Goal: Task Accomplishment & Management: Complete application form

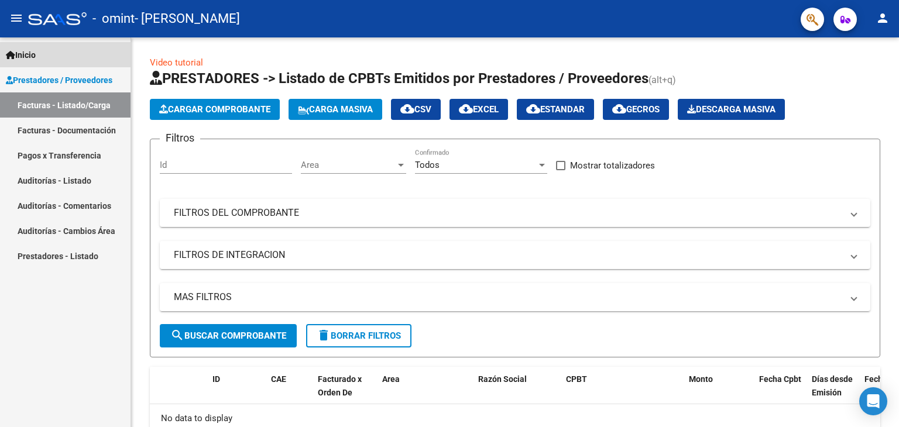
click at [28, 50] on span "Inicio" at bounding box center [21, 55] width 30 height 13
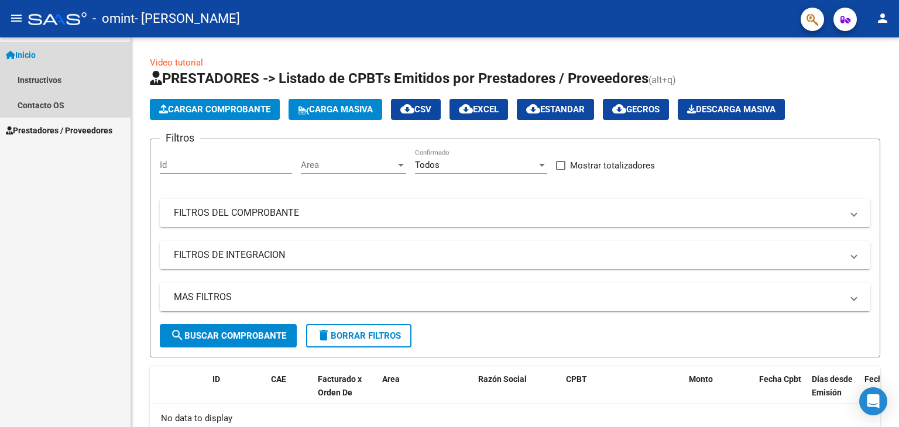
click at [36, 50] on span "Inicio" at bounding box center [21, 55] width 30 height 13
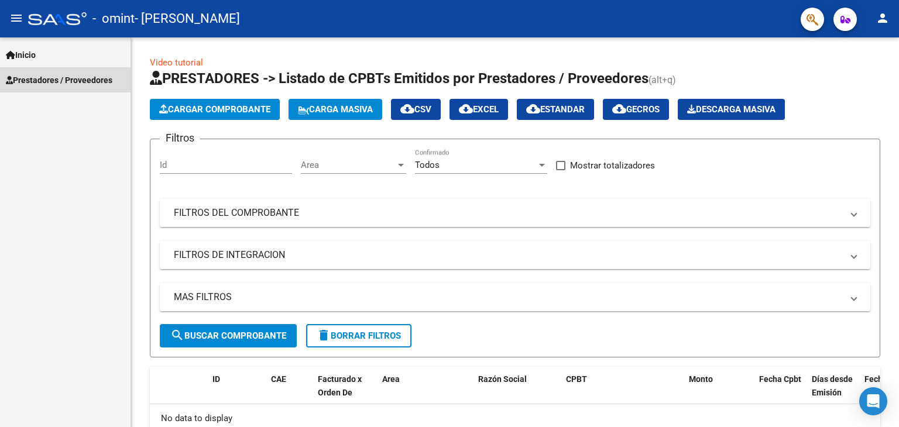
click at [37, 77] on span "Prestadores / Proveedores" at bounding box center [59, 80] width 106 height 13
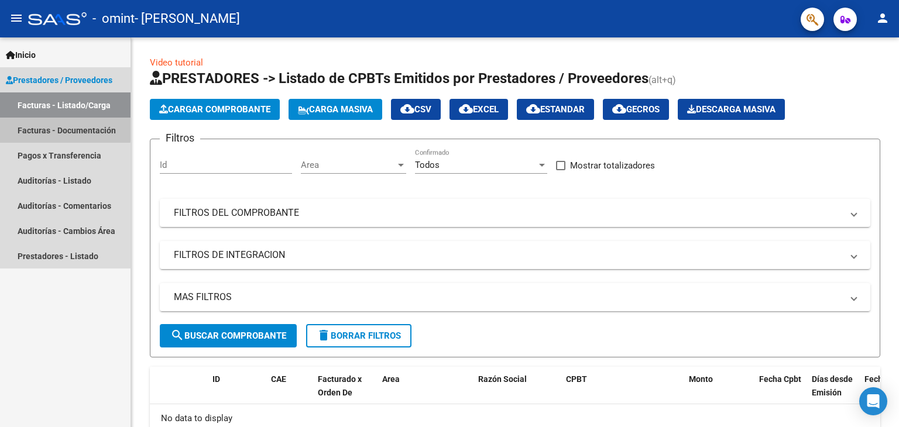
click at [40, 128] on link "Facturas - Documentación" at bounding box center [65, 130] width 130 height 25
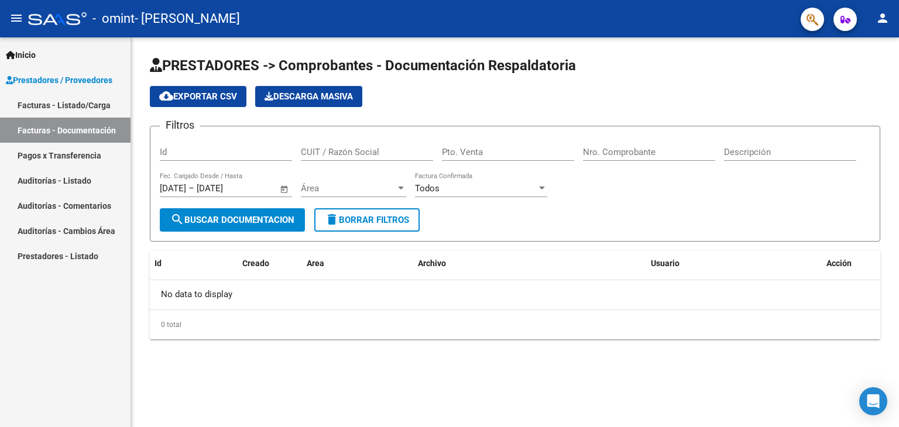
click at [20, 18] on mat-icon "menu" at bounding box center [16, 18] width 14 height 14
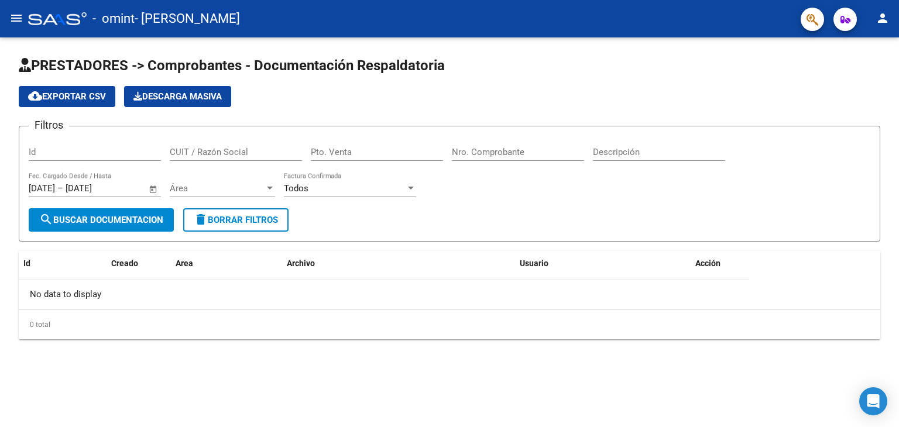
drag, startPoint x: 20, startPoint y: 18, endPoint x: 157, endPoint y: -51, distance: 153.6
click at [157, 0] on html "menu - omint - [PERSON_NAME] person Inicio Instructivos Contacto OS Prestadores…" at bounding box center [449, 213] width 899 height 427
click at [18, 23] on mat-icon "menu" at bounding box center [16, 18] width 14 height 14
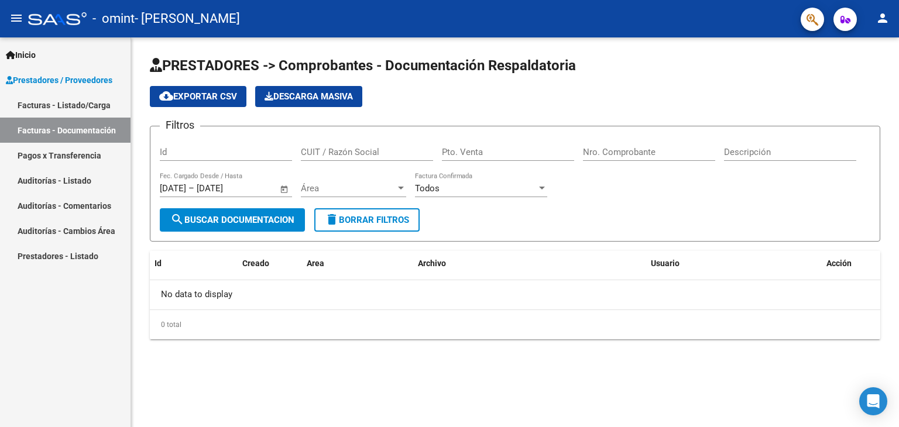
click at [46, 79] on span "Prestadores / Proveedores" at bounding box center [59, 80] width 106 height 13
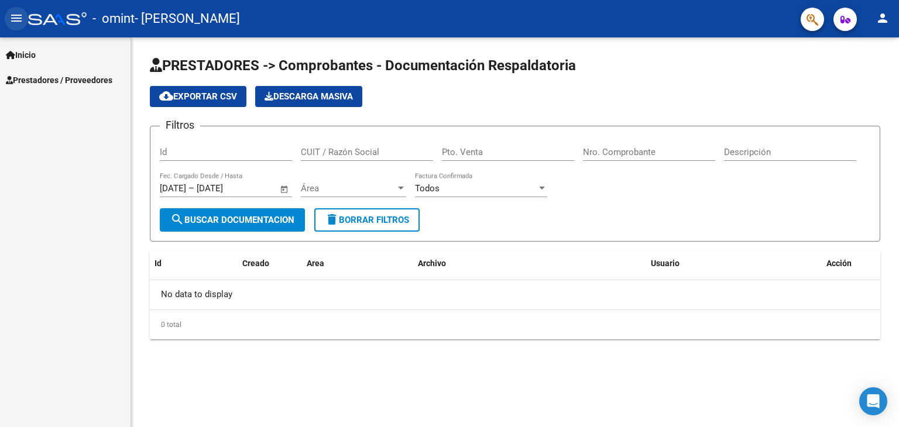
click at [18, 13] on mat-icon "menu" at bounding box center [16, 18] width 14 height 14
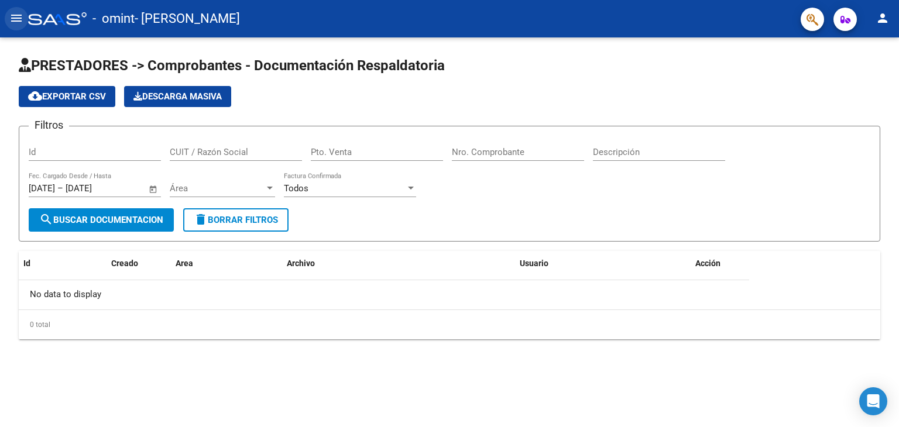
click at [19, 13] on mat-icon "menu" at bounding box center [16, 18] width 14 height 14
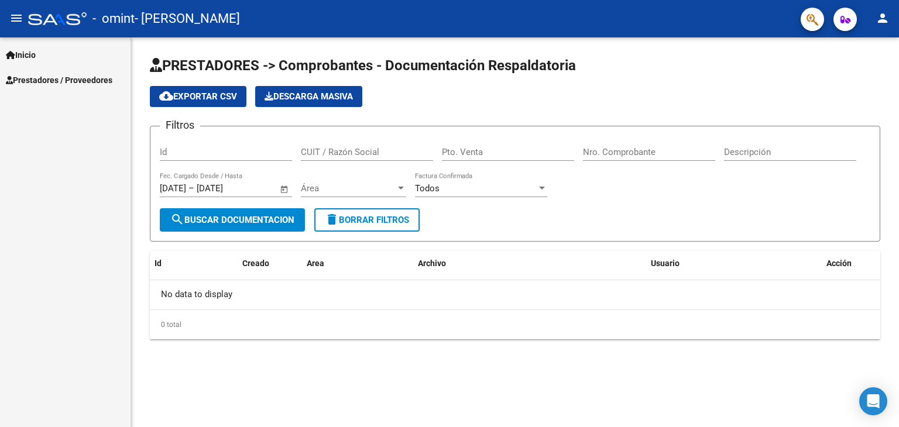
click at [19, 77] on span "Prestadores / Proveedores" at bounding box center [59, 80] width 106 height 13
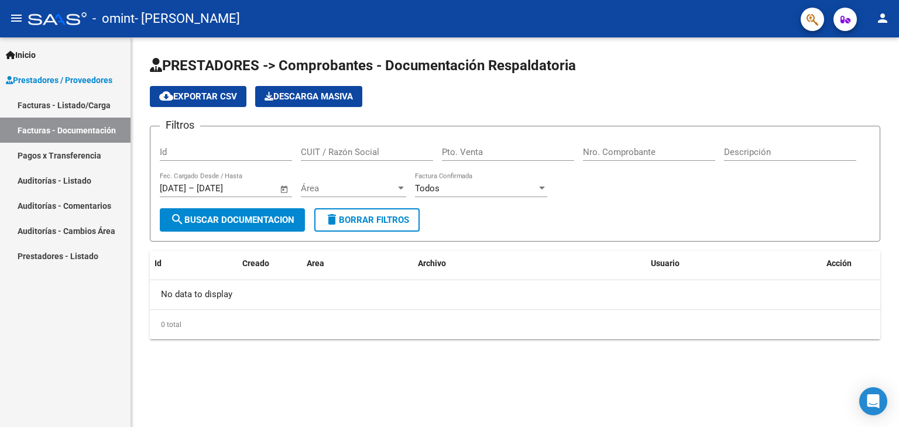
click at [75, 136] on link "Facturas - Documentación" at bounding box center [65, 130] width 130 height 25
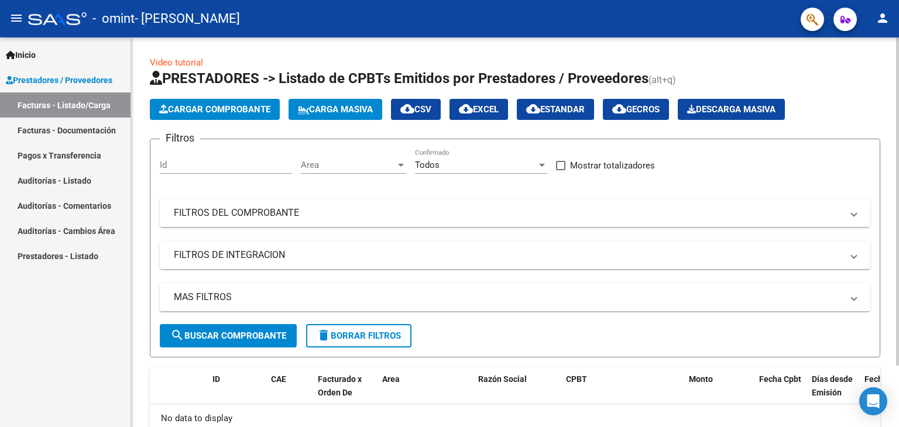
click at [182, 105] on span "Cargar Comprobante" at bounding box center [214, 109] width 111 height 11
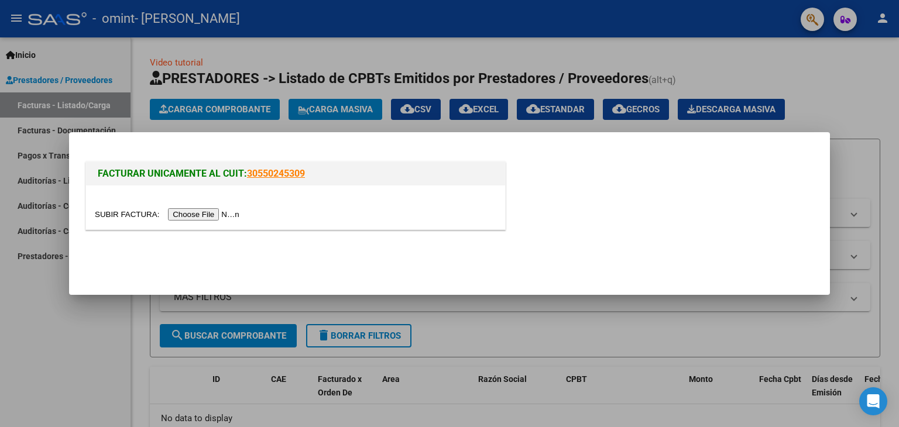
click at [219, 213] on input "file" at bounding box center [169, 214] width 148 height 12
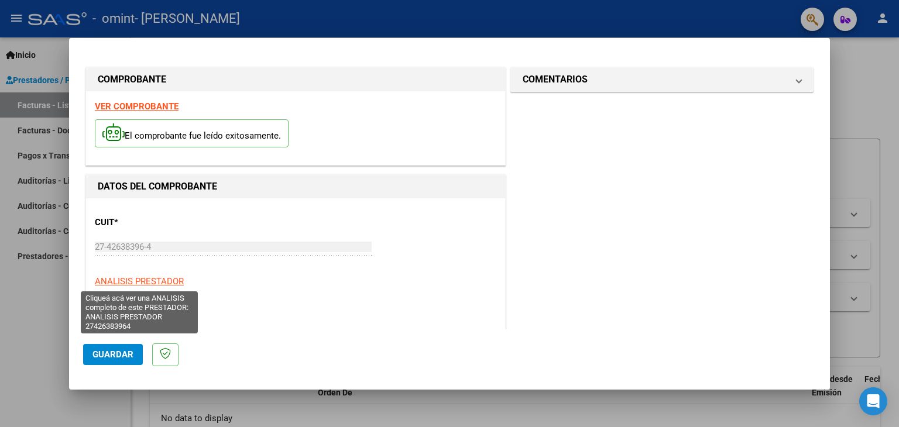
click at [126, 281] on span "ANALISIS PRESTADOR" at bounding box center [139, 281] width 89 height 11
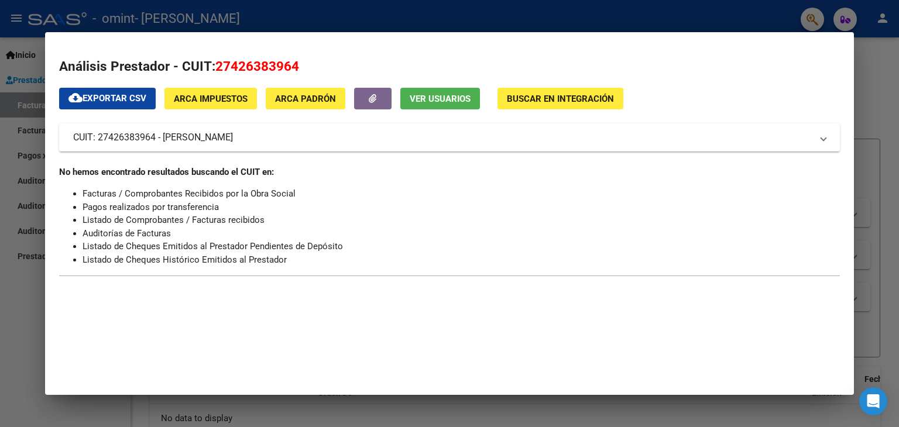
click at [23, 316] on div at bounding box center [449, 213] width 899 height 427
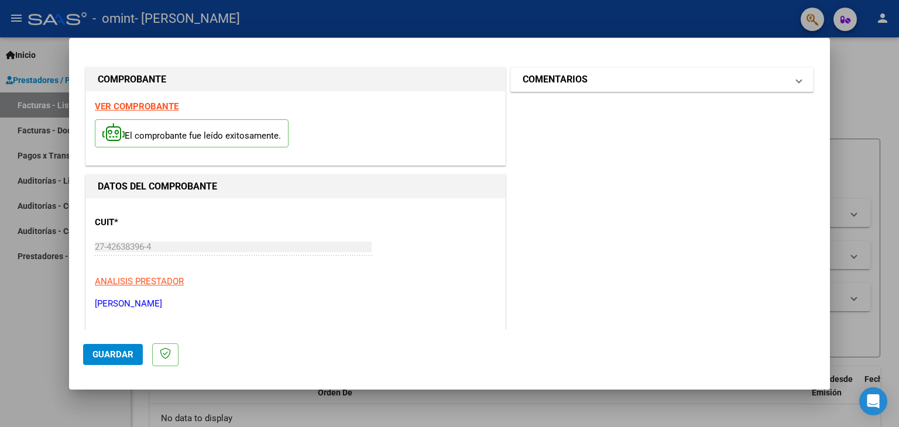
click at [793, 75] on mat-expansion-panel-header "COMENTARIOS" at bounding box center [662, 79] width 302 height 23
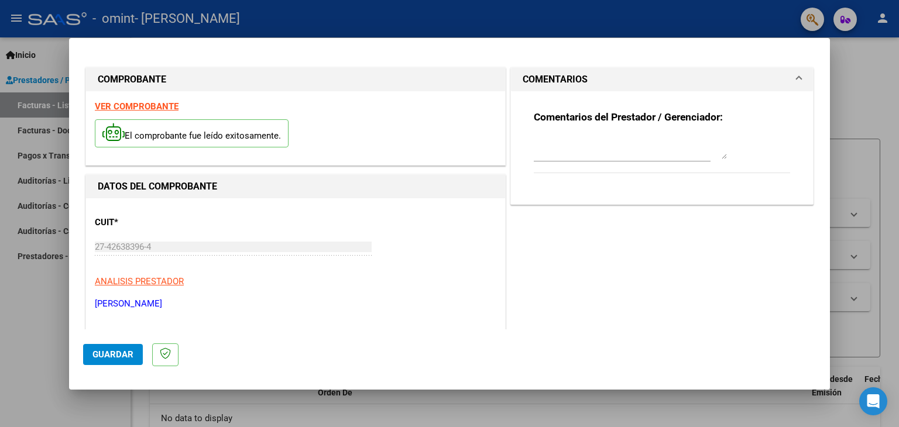
click at [793, 75] on mat-expansion-panel-header "COMENTARIOS" at bounding box center [662, 79] width 302 height 23
click at [88, 360] on button "Guardar" at bounding box center [113, 354] width 60 height 21
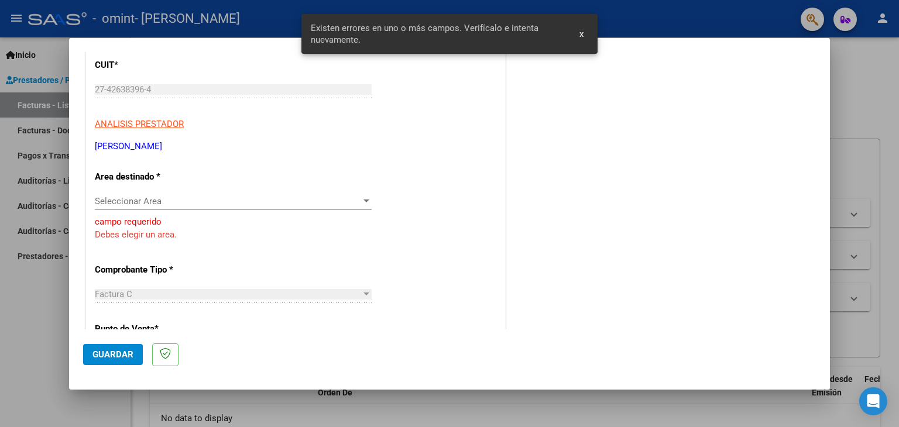
scroll to position [161, 0]
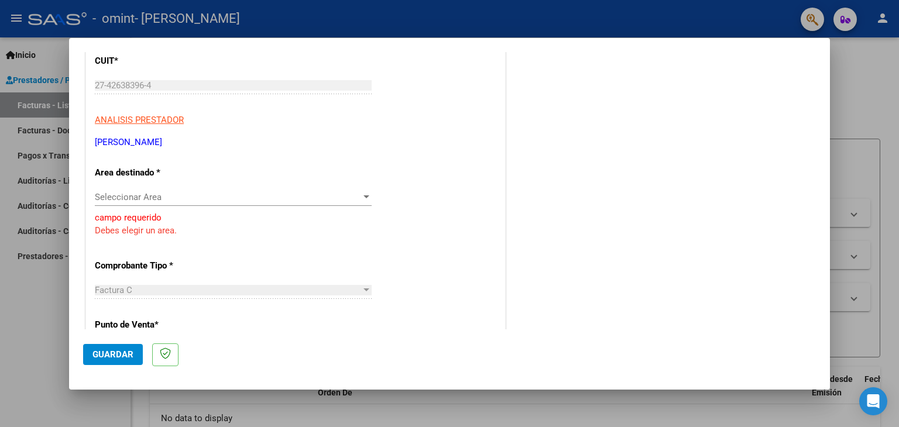
click at [357, 192] on span "Seleccionar Area" at bounding box center [228, 197] width 266 height 11
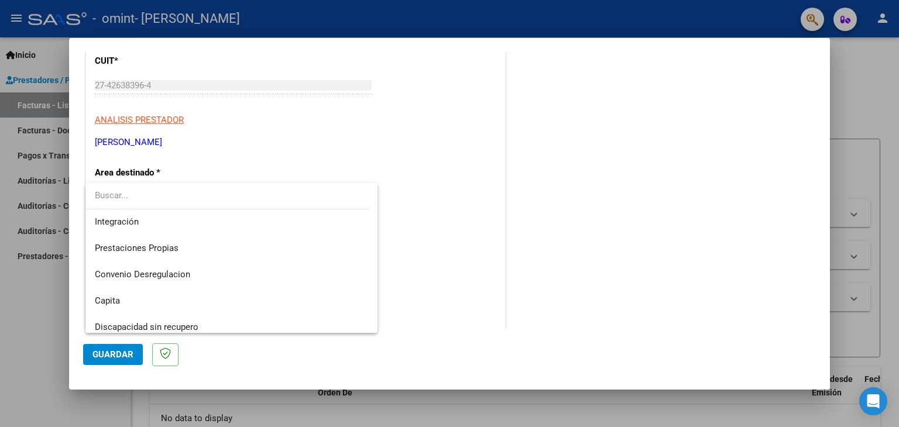
scroll to position [87, 0]
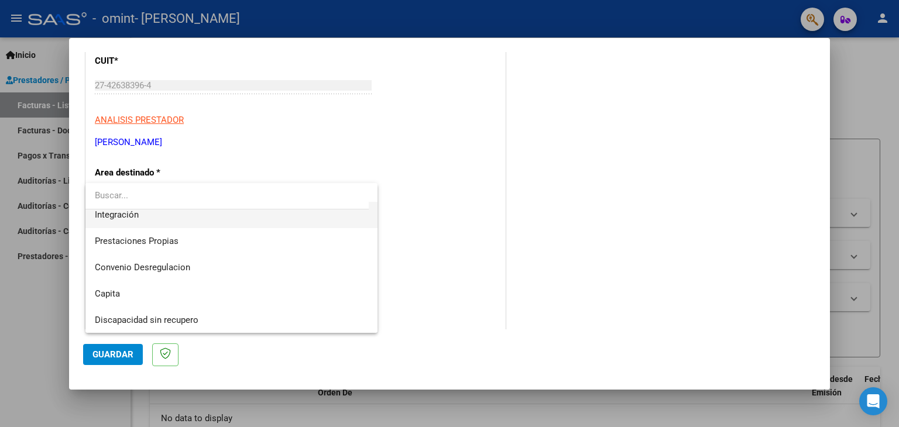
click at [192, 218] on span "Integración" at bounding box center [232, 215] width 274 height 26
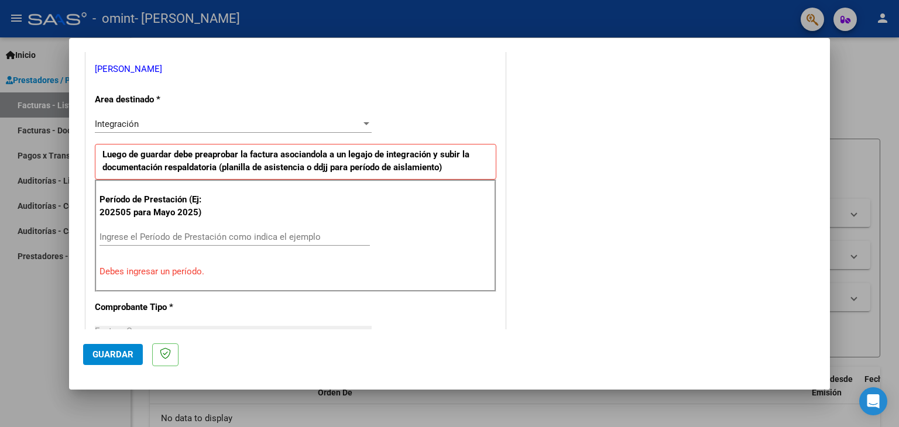
scroll to position [214, 0]
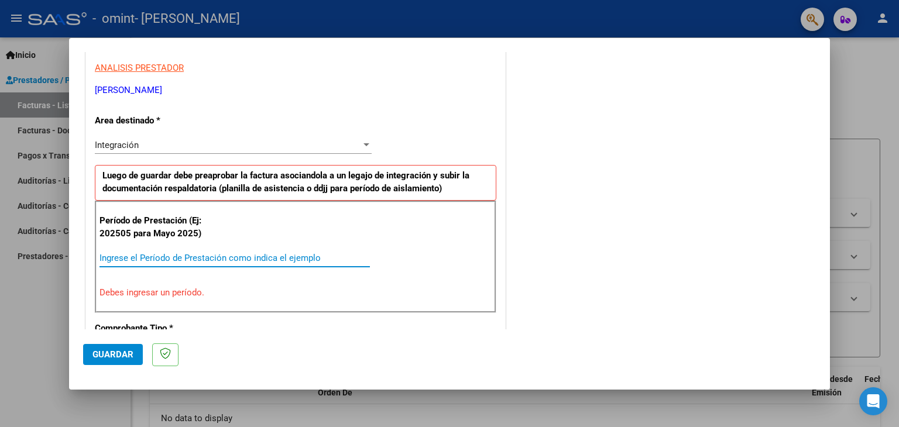
click at [139, 257] on input "Ingrese el Período de Prestación como indica el ejemplo" at bounding box center [234, 258] width 270 height 11
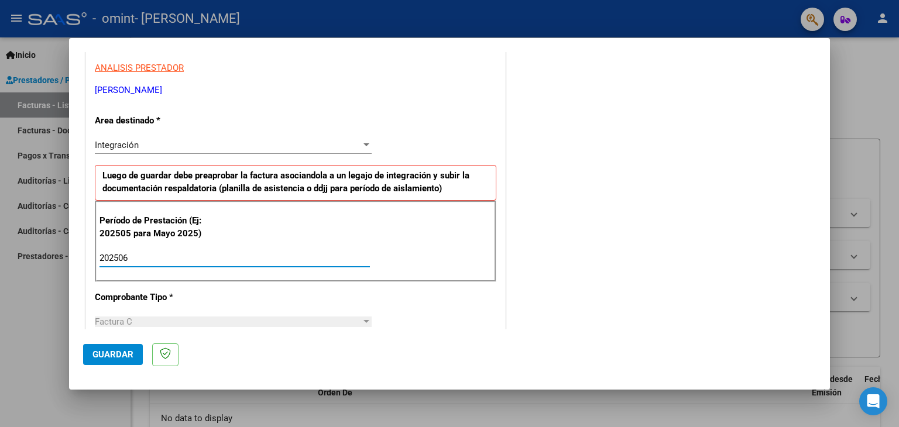
type input "202506"
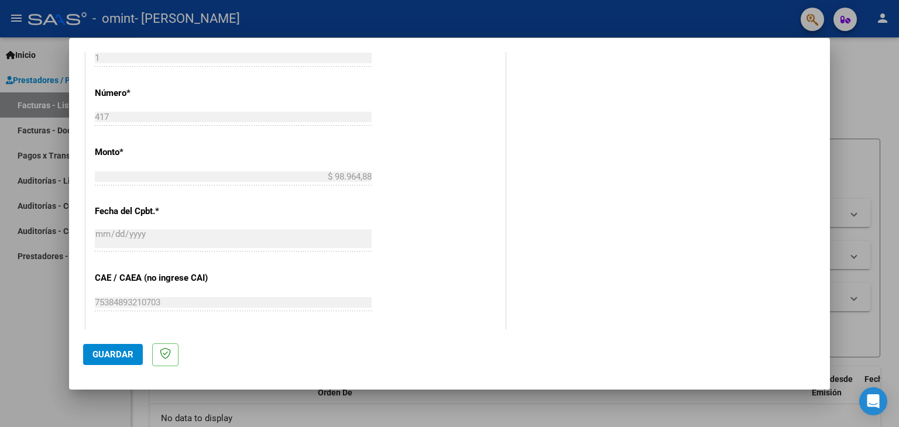
scroll to position [561, 0]
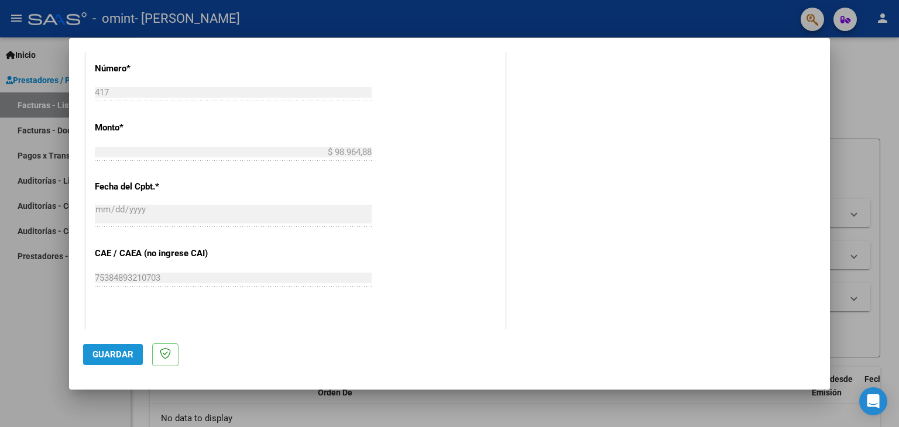
click at [108, 353] on span "Guardar" at bounding box center [112, 354] width 41 height 11
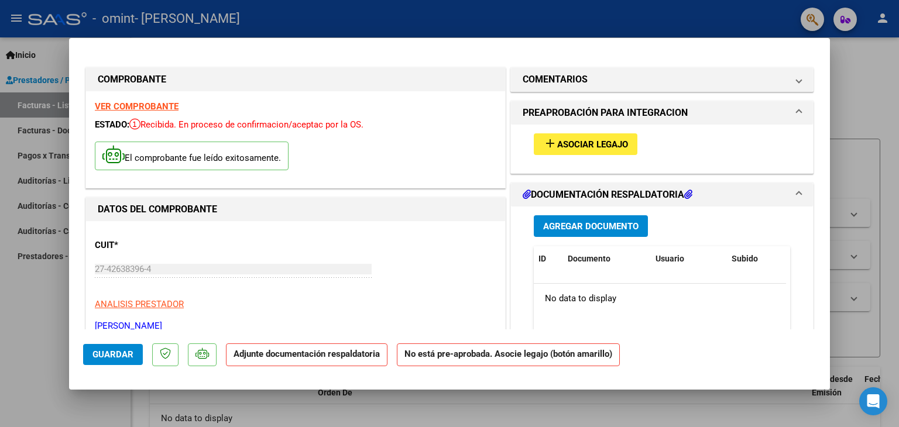
click at [580, 136] on button "add Asociar Legajo" at bounding box center [585, 144] width 104 height 22
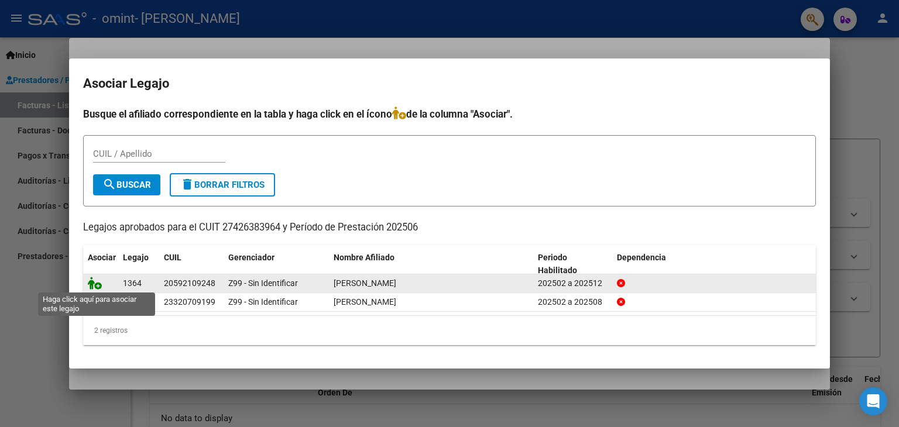
click at [91, 280] on icon at bounding box center [95, 283] width 14 height 13
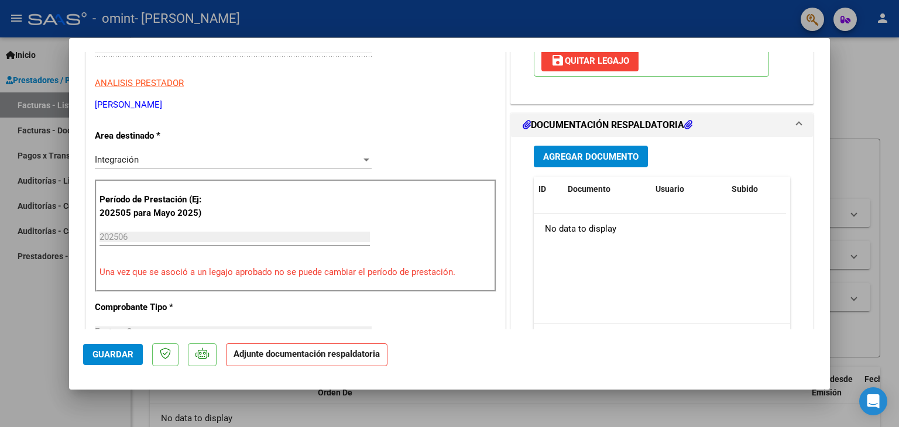
scroll to position [229, 0]
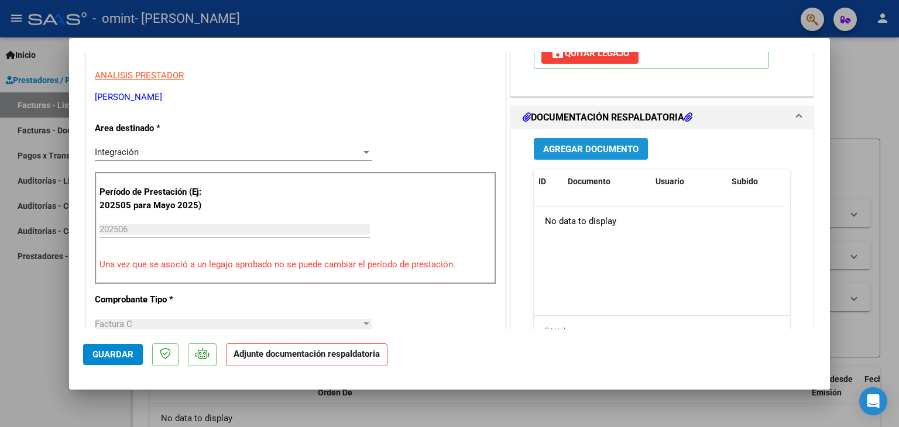
click at [549, 144] on span "Agregar Documento" at bounding box center [590, 149] width 95 height 11
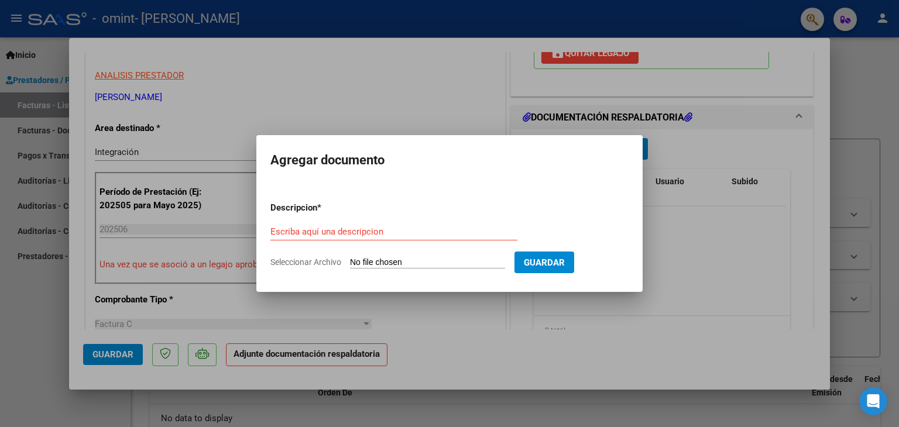
click at [690, 203] on div at bounding box center [449, 213] width 899 height 427
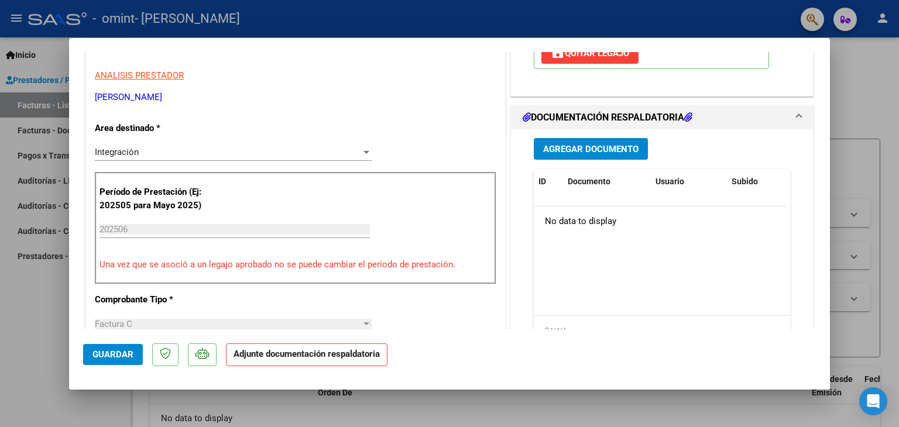
click at [689, 115] on icon at bounding box center [688, 116] width 8 height 9
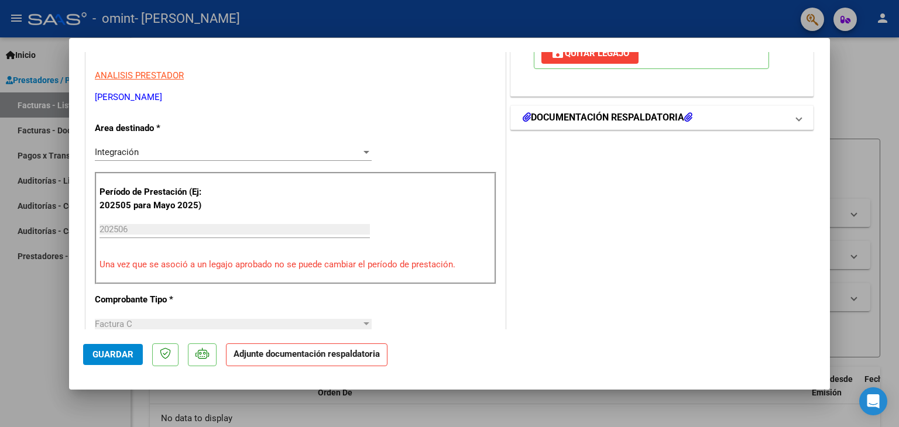
click at [688, 116] on icon at bounding box center [688, 116] width 8 height 9
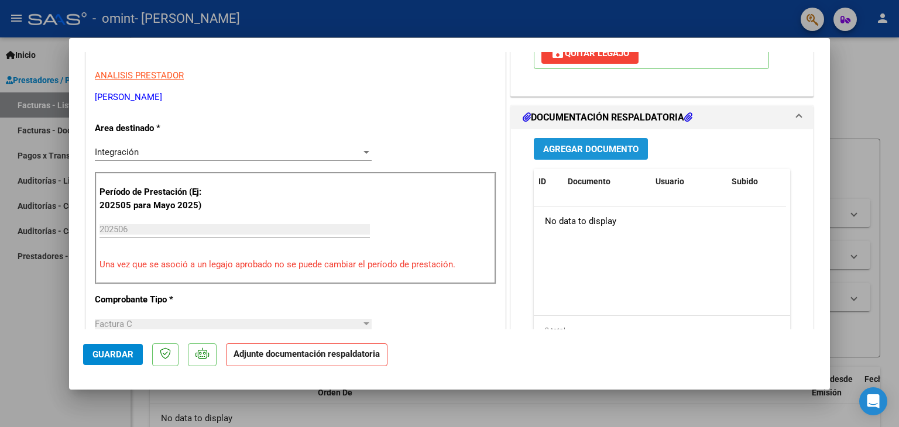
click at [604, 146] on span "Agregar Documento" at bounding box center [590, 149] width 95 height 11
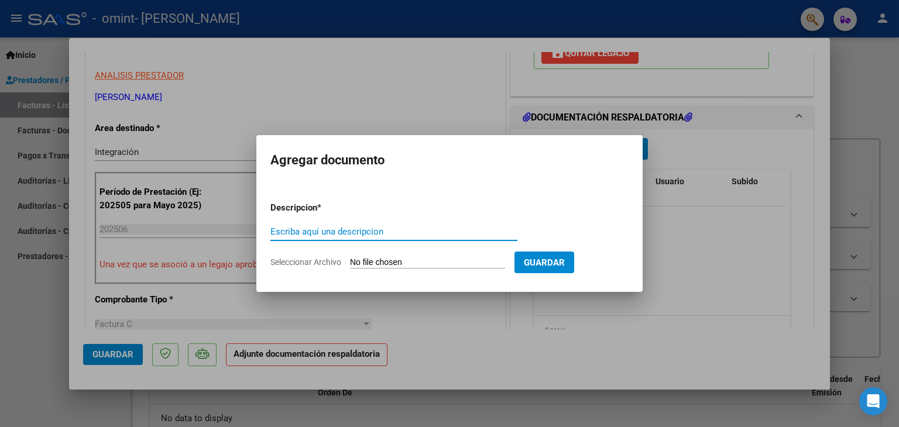
click at [388, 258] on input "Seleccionar Archivo" at bounding box center [427, 262] width 155 height 11
type input "C:\fakepath\Asistencia [PERSON_NAME] junio.pdf"
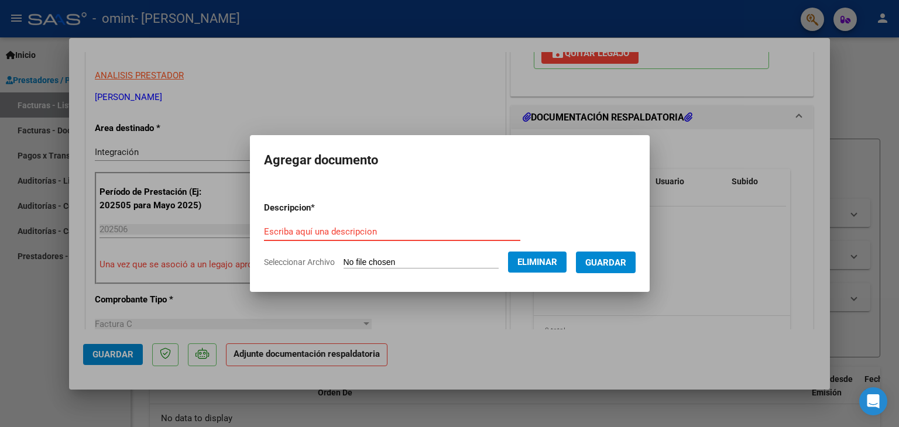
click at [301, 234] on input "Escriba aquí una descripcion" at bounding box center [392, 231] width 256 height 11
click at [300, 230] on input "asistencia [PERSON_NAME]" at bounding box center [392, 231] width 256 height 11
click at [370, 234] on input "asistencia [PERSON_NAME]" at bounding box center [392, 231] width 256 height 11
type input "asistencia [PERSON_NAME]"
click at [601, 267] on span "Guardar" at bounding box center [605, 262] width 41 height 11
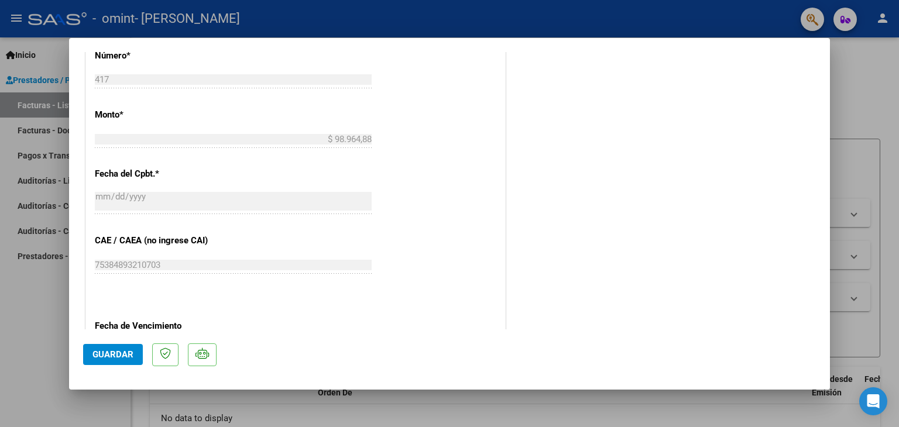
scroll to position [768, 0]
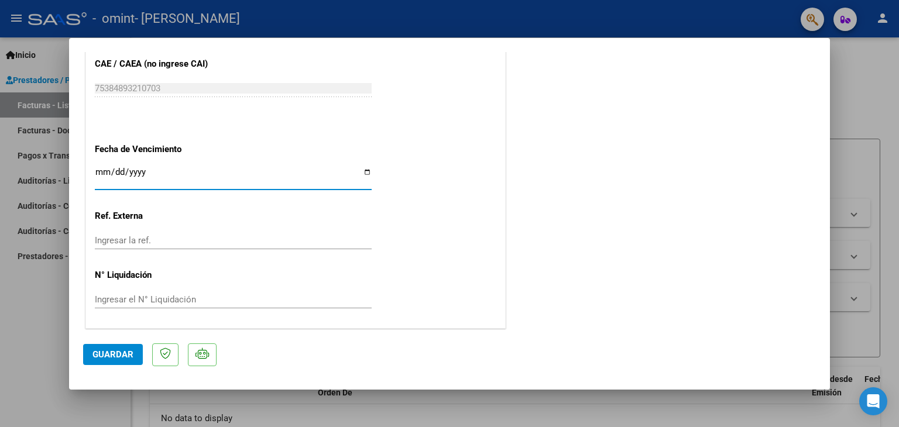
click at [99, 171] on input "Ingresar la fecha" at bounding box center [233, 176] width 277 height 19
click at [364, 174] on input "Ingresar la fecha" at bounding box center [233, 176] width 277 height 19
click at [362, 172] on input "Ingresar la fecha" at bounding box center [233, 176] width 277 height 19
type input "[DATE]"
click at [102, 352] on span "Guardar" at bounding box center [112, 354] width 41 height 11
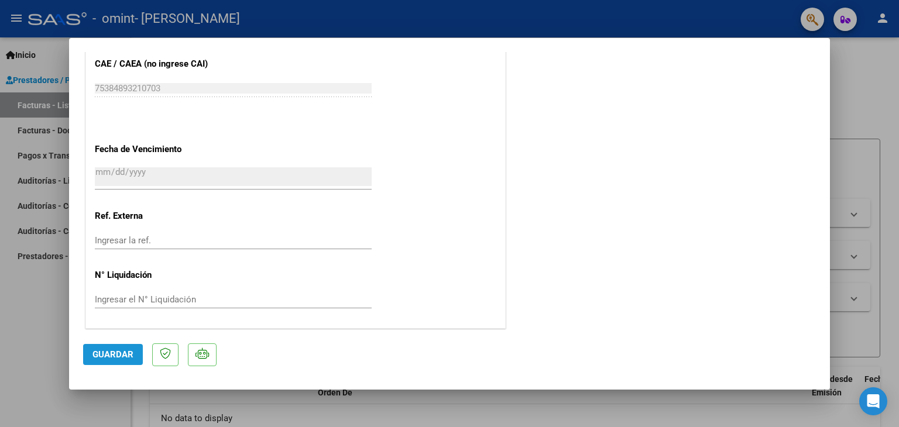
click at [120, 362] on button "Guardar" at bounding box center [113, 354] width 60 height 21
click at [887, 84] on div at bounding box center [449, 213] width 899 height 427
type input "$ 0,00"
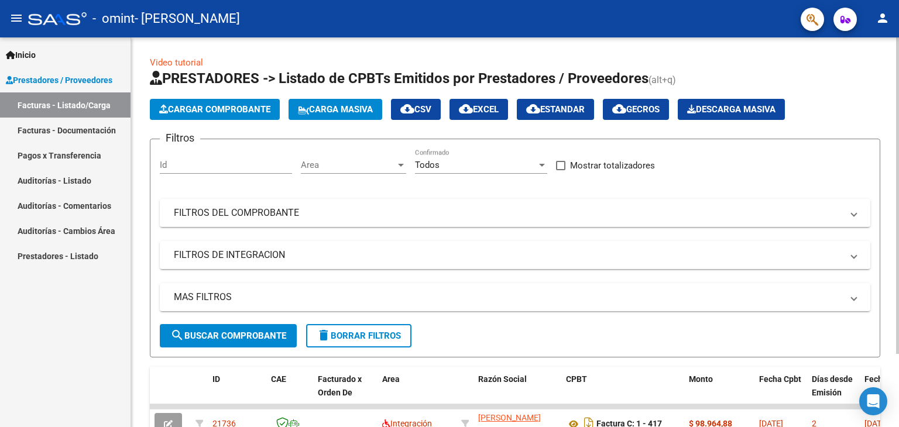
scroll to position [89, 0]
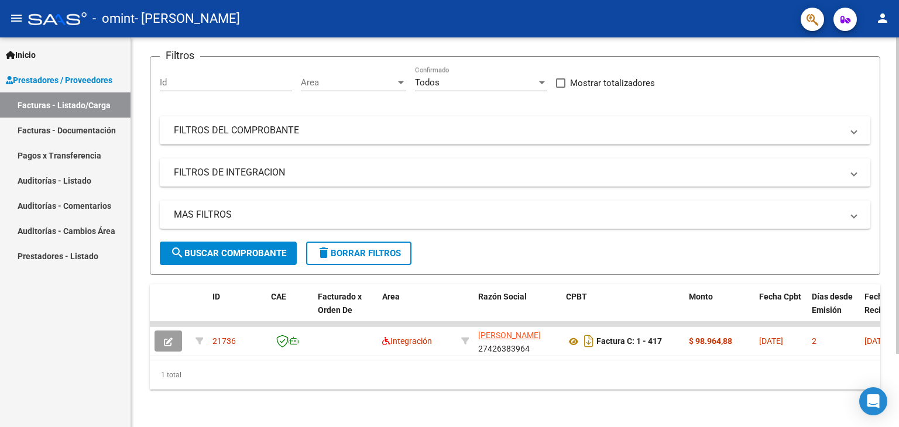
click at [898, 194] on div at bounding box center [897, 269] width 3 height 316
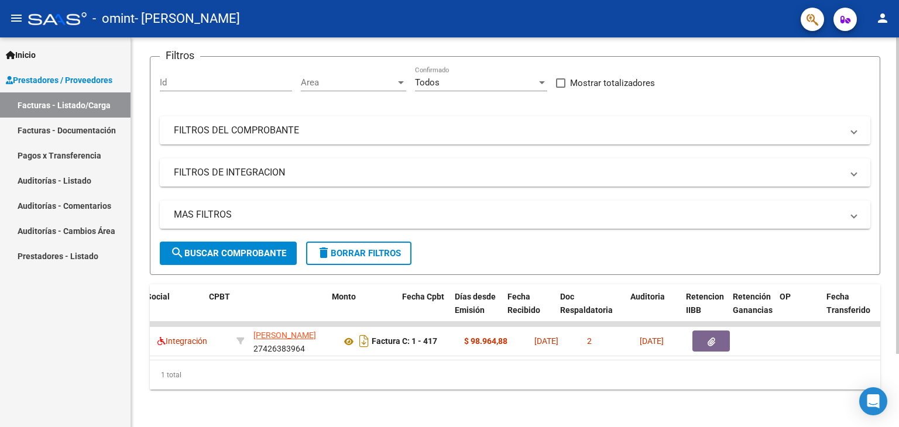
scroll to position [0, 71]
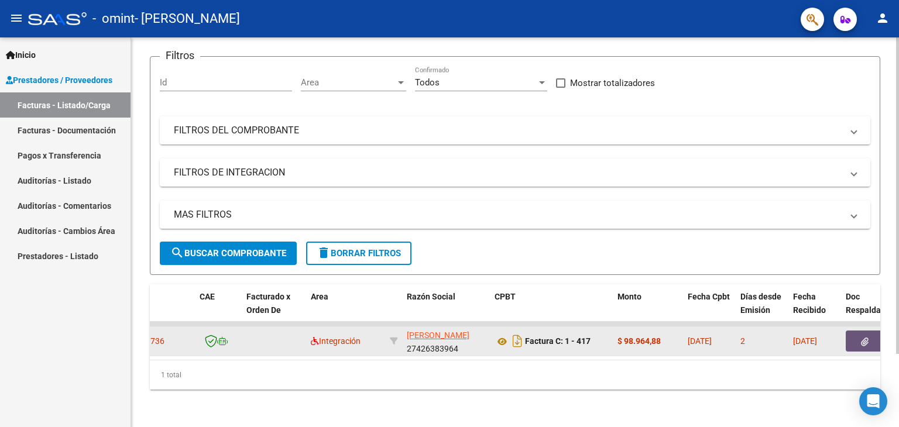
click at [864, 338] on icon "button" at bounding box center [864, 342] width 8 height 9
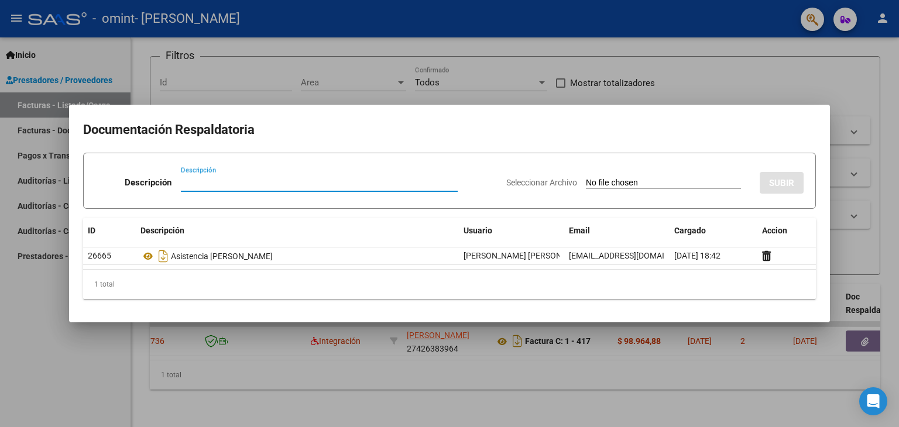
click at [777, 53] on div at bounding box center [449, 213] width 899 height 427
